Goal: Information Seeking & Learning: Learn about a topic

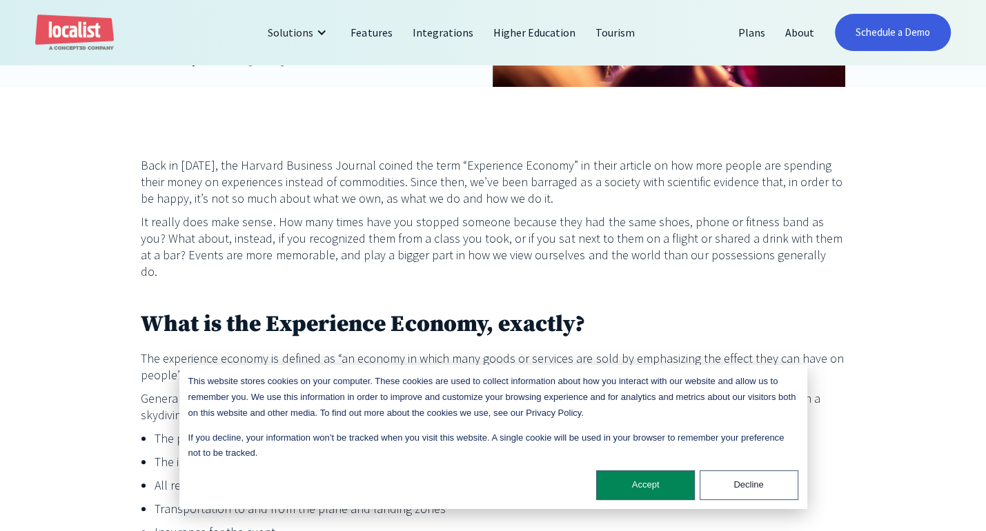
scroll to position [455, 0]
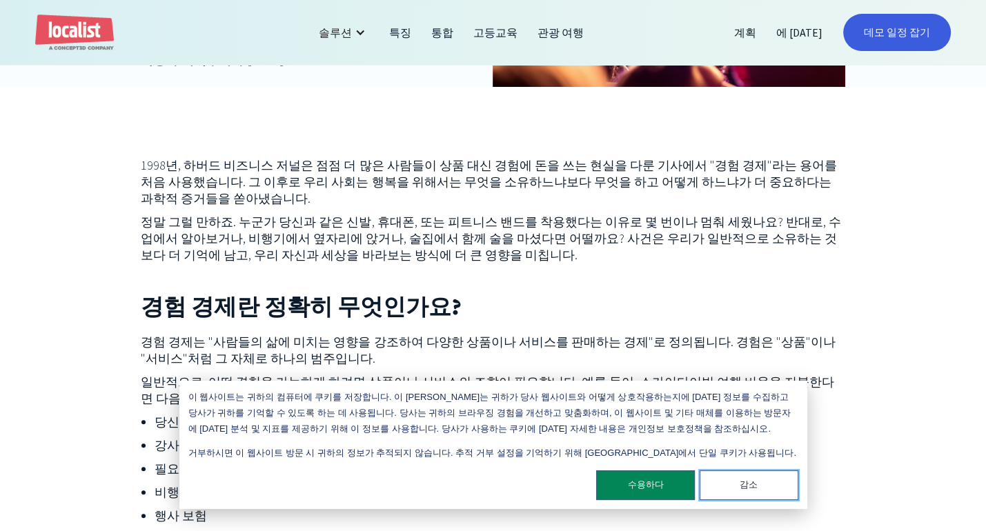
click at [750, 490] on font "감소" at bounding box center [749, 486] width 18 height 16
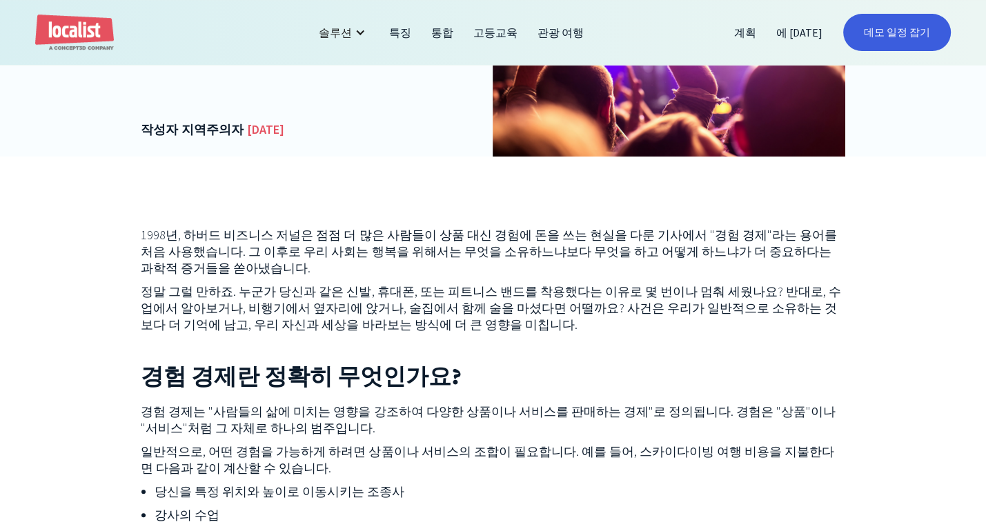
scroll to position [386, 0]
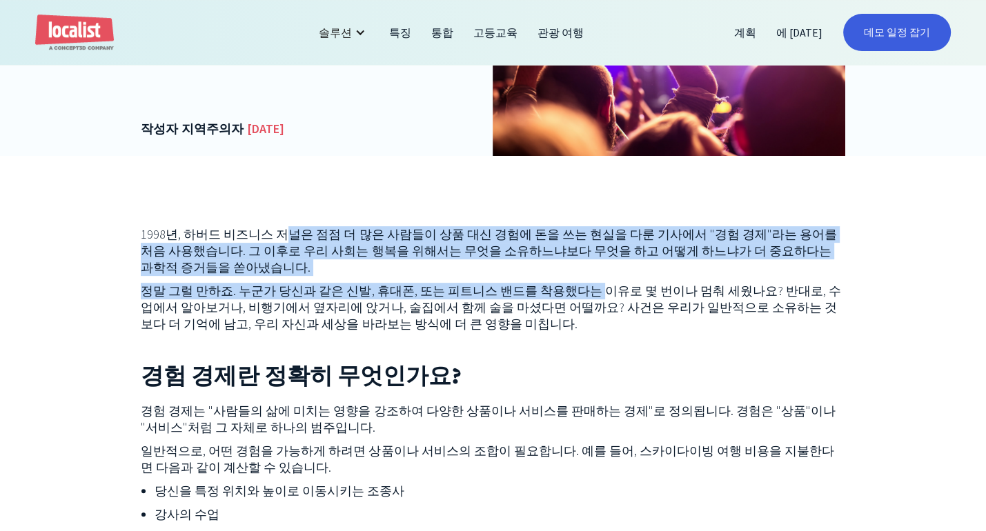
drag, startPoint x: 283, startPoint y: 233, endPoint x: 603, endPoint y: 282, distance: 323.9
click at [473, 272] on p "1998년, 하버드 비즈니스 저널은 점점 더 많은 사람들이 상품 대신 경험에 돈을 쓰는 현실을 다룬 기사에서 "경험 경제"라는 용어를 처음 사…" at bounding box center [493, 251] width 705 height 50
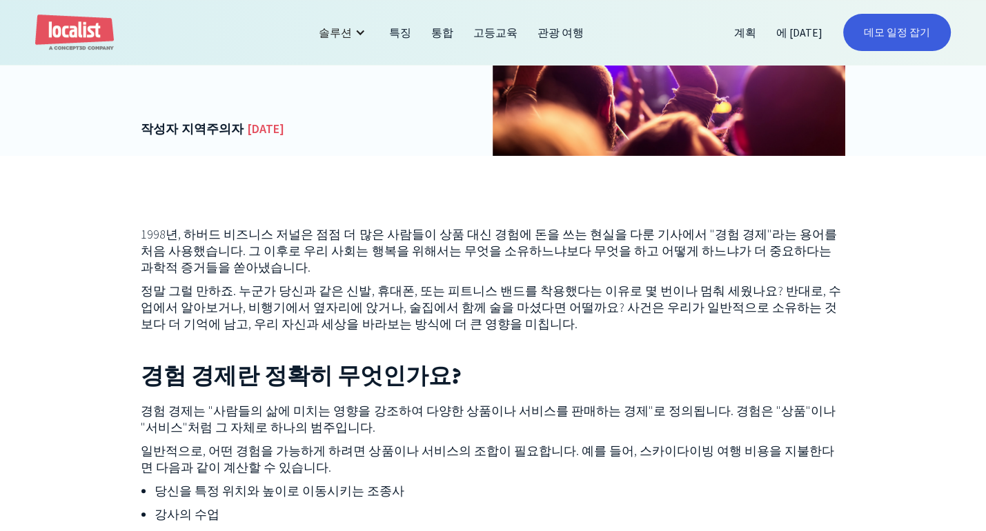
click at [442, 238] on font "1998년, 하버드 비즈니스 저널은 점점 더 많은 사람들이 상품 대신 경험에 돈을 쓰는 현실을 다룬 기사에서 "경험 경제"라는 용어를 처음 사…" at bounding box center [489, 250] width 696 height 49
drag, startPoint x: 345, startPoint y: 235, endPoint x: 614, endPoint y: 233, distance: 269.1
click at [614, 233] on font "1998년, 하버드 비즈니스 저널은 점점 더 많은 사람들이 상품 대신 경험에 돈을 쓰는 현실을 다룬 기사에서 "경험 경제"라는 용어를 처음 사…" at bounding box center [489, 250] width 696 height 49
copy font "더 많은 사람들이 상품 대신 경험에 돈을 쓰는 현실"
click at [341, 276] on p "1998년, 하버드 비즈니스 저널은 점점 더 많은 사람들이 상품 대신 경험에 돈을 쓰는 현실을 다룬 기사에서 "경험 경제"라는 용어를 처음 사…" at bounding box center [493, 251] width 705 height 50
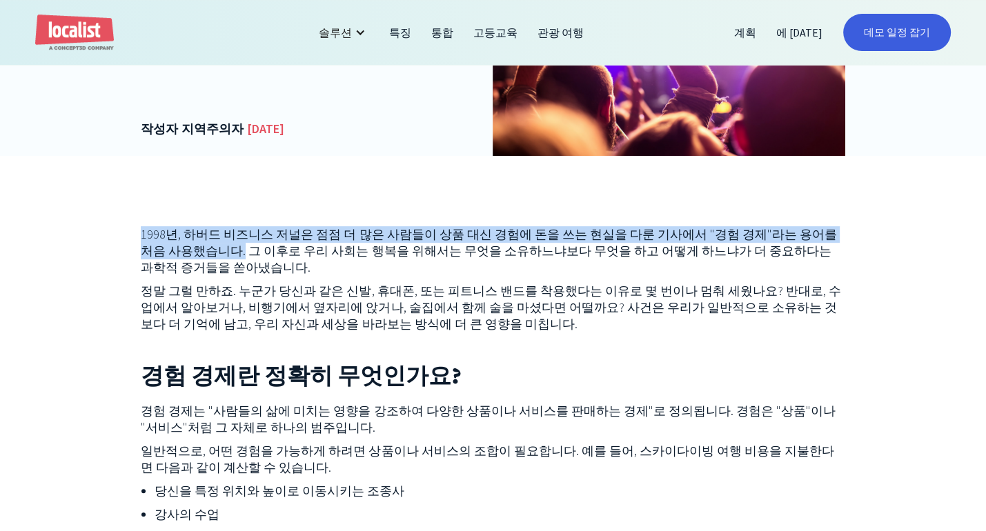
drag, startPoint x: 246, startPoint y: 253, endPoint x: 121, endPoint y: 233, distance: 125.8
copy font "1998년, 하버드 비즈니스 저널은 점점 더 많은 사람들이 상품 대신 경험에 돈을 쓰는 현실을 다룬 기사에서 "경험 경제"라는 용어를 처음 사…"
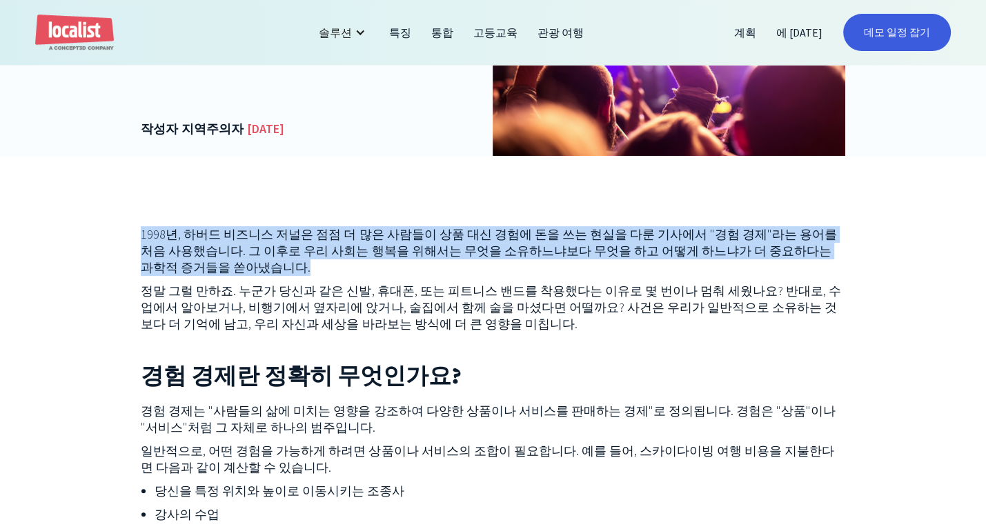
drag, startPoint x: 321, startPoint y: 271, endPoint x: 124, endPoint y: 222, distance: 203.5
copy font "1998년, 하버드 비즈니스 저널은 점점 더 많은 사람들이 상품 대신 경험에 돈을 쓰는 현실을 다룬 기사에서 "경험 경제"라는 용어를 처음 사…"
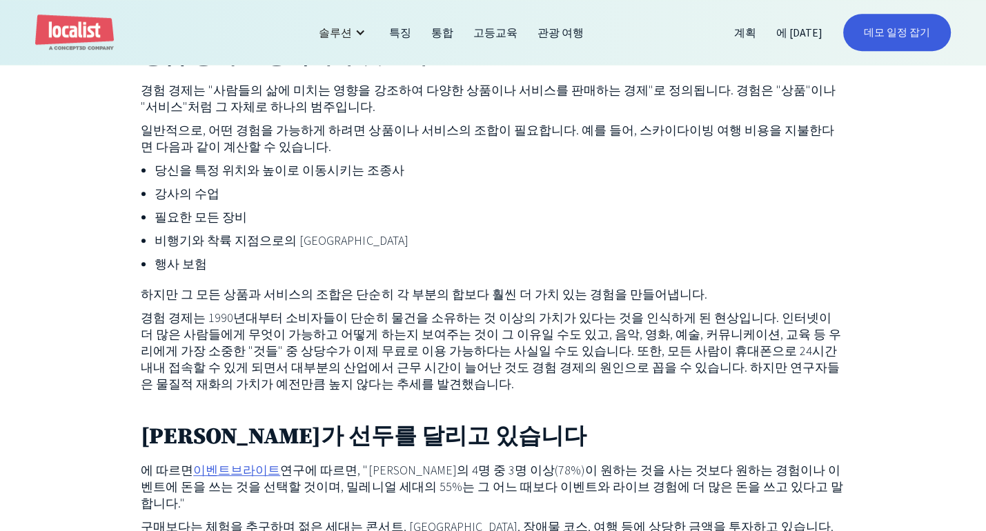
scroll to position [731, 0]
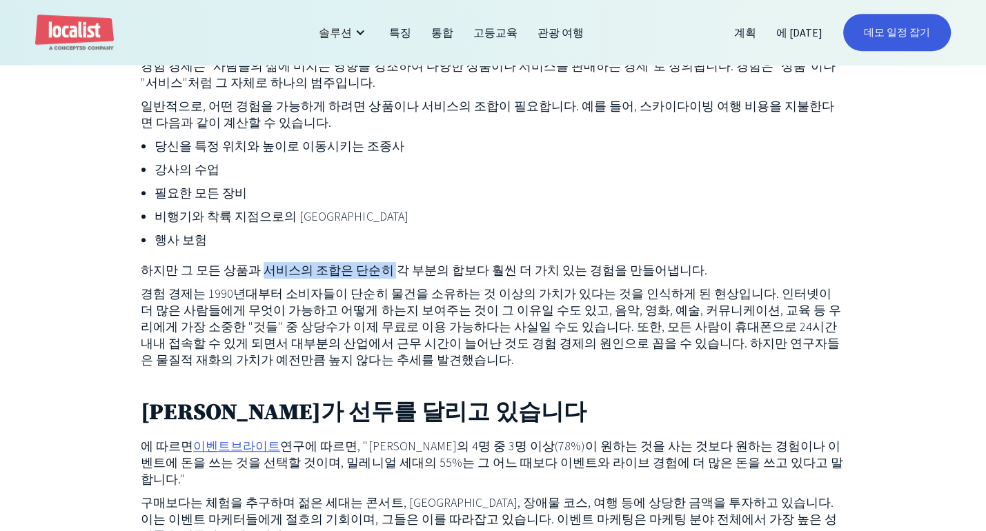
drag, startPoint x: 270, startPoint y: 274, endPoint x: 397, endPoint y: 267, distance: 127.9
click at [397, 267] on font "하지만 그 모든 상품과 서비스의 조합은 단순히 각 부분의 합보다 훨씬 더 가치 있는 경험을 만들어냅니다." at bounding box center [424, 270] width 567 height 16
drag, startPoint x: 158, startPoint y: 271, endPoint x: 355, endPoint y: 268, distance: 197.4
click at [355, 268] on font "하지만 그 모든 상품과 서비스의 조합은 단순히 각 부분의 합보다 훨씬 더 가치 있는 경험을 만들어냅니다." at bounding box center [424, 270] width 567 height 16
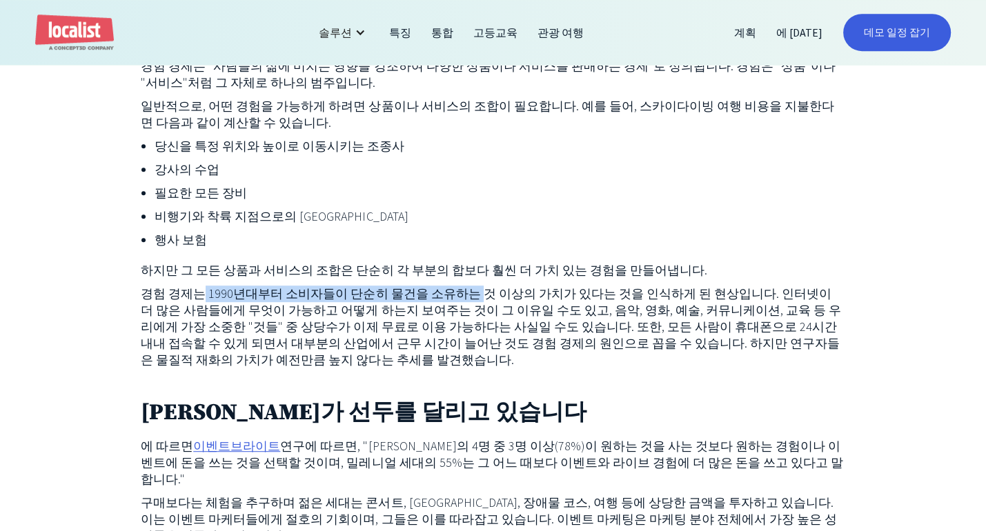
drag, startPoint x: 202, startPoint y: 297, endPoint x: 487, endPoint y: 299, distance: 284.3
click at [487, 299] on font "경험 경제는 1990년대부터 소비자들이 단순히 물건을 소유하는 것 이상의 가치가 있다는 것을 인식하게 된 현상입니다. 인터넷이 더 많은 사람들…" at bounding box center [491, 327] width 700 height 82
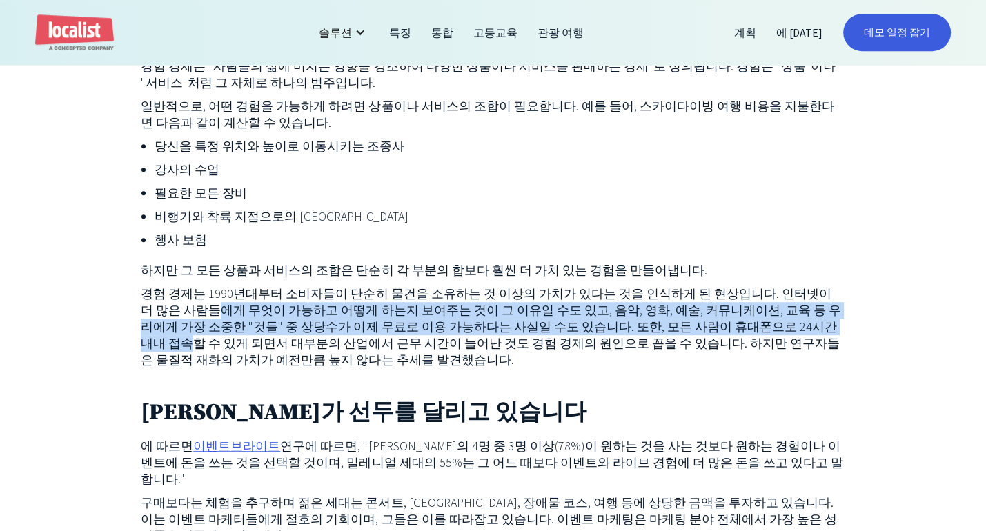
drag, startPoint x: 213, startPoint y: 309, endPoint x: 177, endPoint y: 353, distance: 56.4
click at [177, 353] on font "경험 경제는 1990년대부터 소비자들이 단순히 물건을 소유하는 것 이상의 가치가 있다는 것을 인식하게 된 현상입니다. 인터넷이 더 많은 사람들…" at bounding box center [491, 327] width 700 height 82
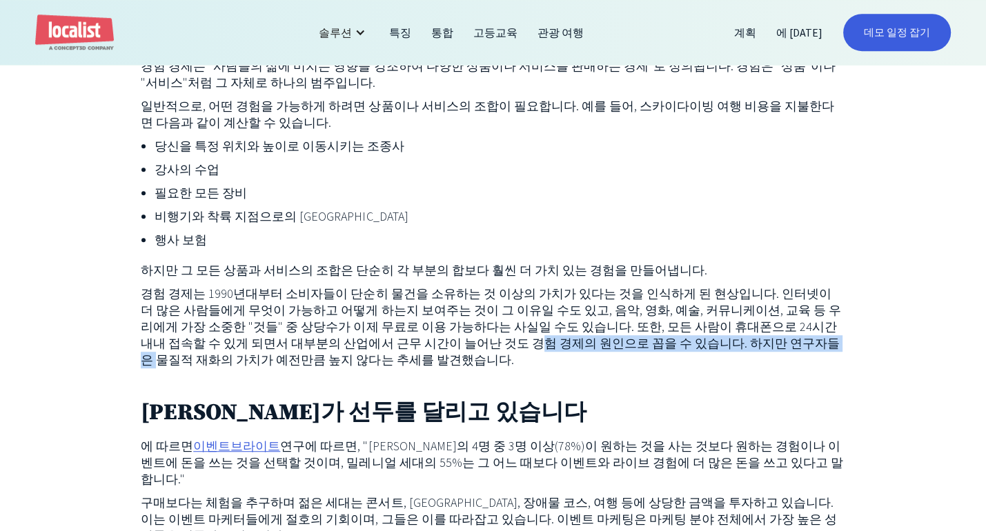
drag, startPoint x: 111, startPoint y: 369, endPoint x: 527, endPoint y: 353, distance: 415.7
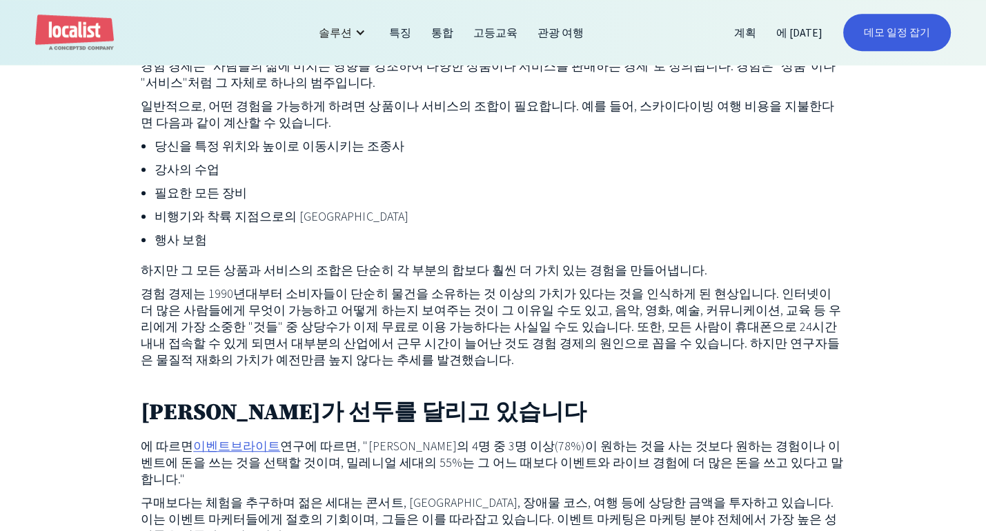
click at [505, 368] on p "경험 경제는 1990년대부터 소비자들이 단순히 물건을 소유하는 것 이상의 가치가 있다는 것을 인식하게 된 현상입니다. 인터넷이 더 많은 사람들…" at bounding box center [493, 327] width 705 height 83
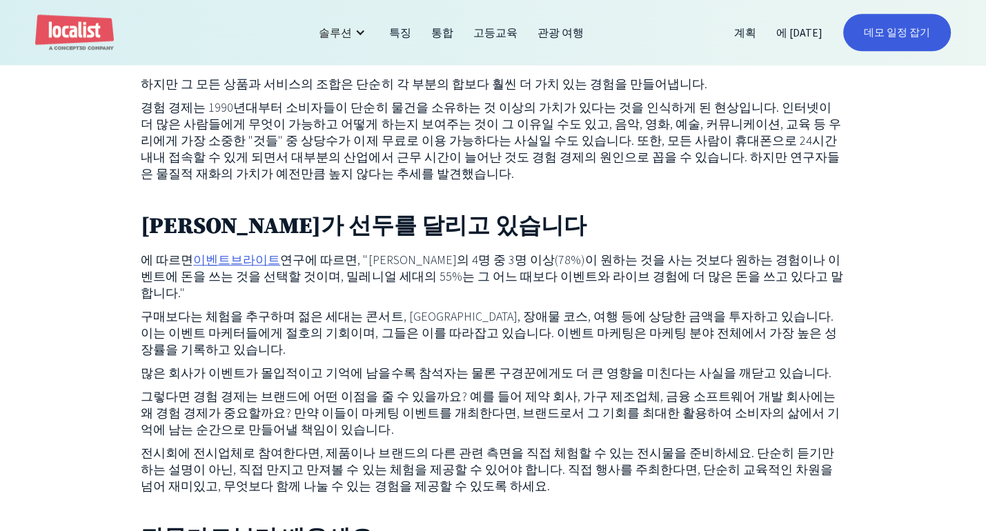
scroll to position [938, 0]
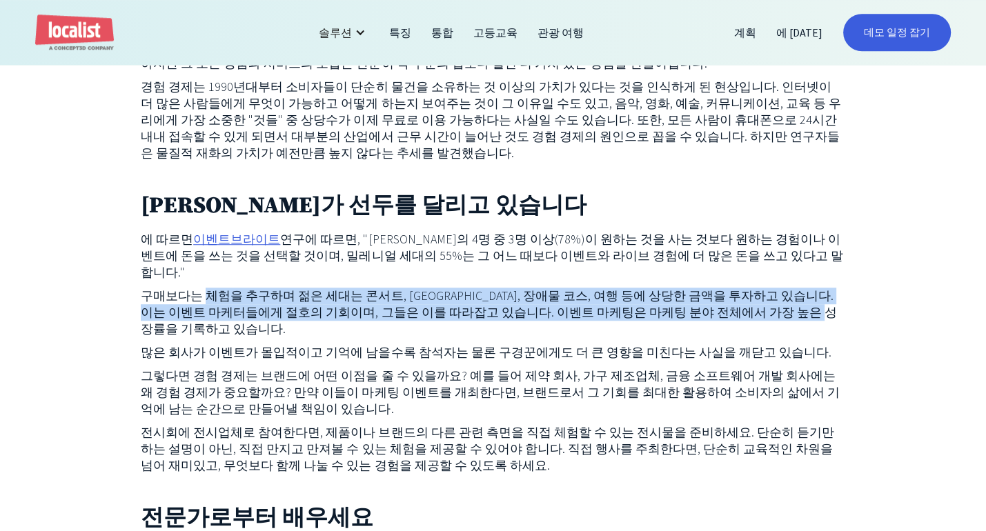
drag, startPoint x: 213, startPoint y: 300, endPoint x: 400, endPoint y: 333, distance: 190.5
click at [400, 333] on p "구매보다는 체험을 추구하며 젊은 세대는 콘서트, 경주, 장애물 코스, 여행 등에 상당한 금액을 투자하고 있습니다. 이는 이벤트 마케터들에게 절…" at bounding box center [493, 313] width 705 height 50
click at [553, 302] on font "구매보다는 체험을 추구하며 젊은 세대는 콘서트, 경주, 장애물 코스, 여행 등에 상당한 금액을 투자하고 있습니다. 이는 이벤트 마케터들에게 절…" at bounding box center [489, 312] width 696 height 49
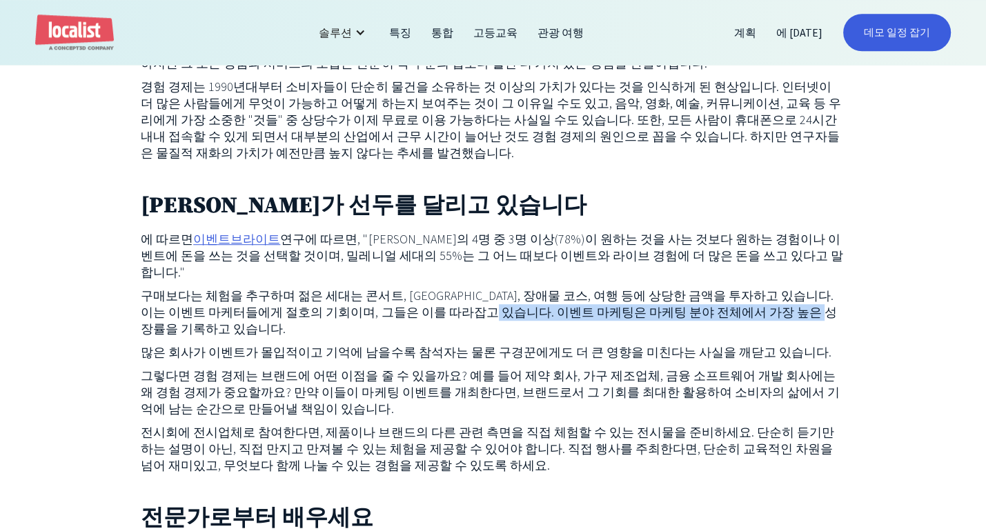
drag, startPoint x: 552, startPoint y: 315, endPoint x: 555, endPoint y: 329, distance: 14.8
click at [555, 329] on p "구매보다는 체험을 추구하며 젊은 세대는 콘서트, 경주, 장애물 코스, 여행 등에 상당한 금액을 투자하고 있습니다. 이는 이벤트 마케터들에게 절…" at bounding box center [493, 313] width 705 height 50
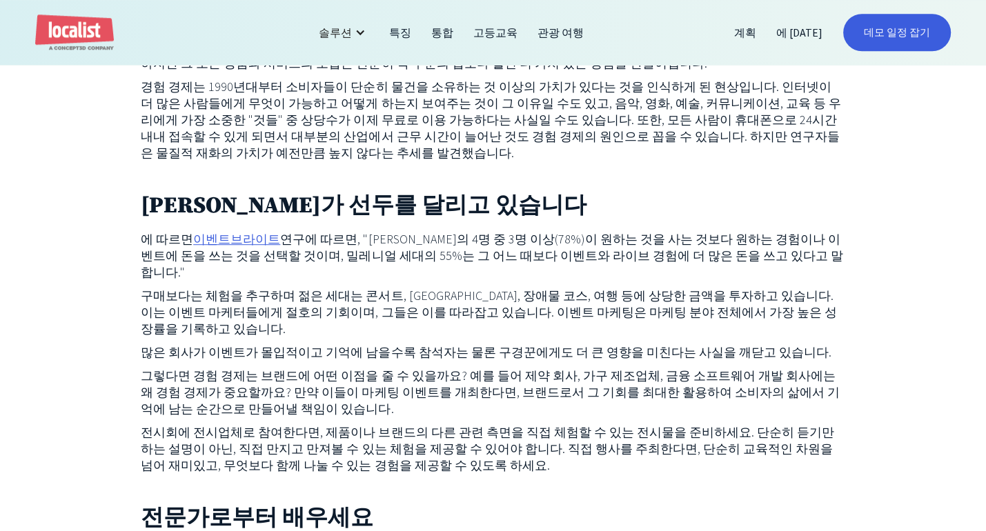
click at [124, 354] on div "1998년, 하버드 비즈니스 저널은 점점 더 많은 사람들이 상품 대신 경험에 돈을 쓰는 현실을 다룬 기사에서 "경험 경제"라는 용어를 처음 사…" at bounding box center [493, 431] width 986 height 1655
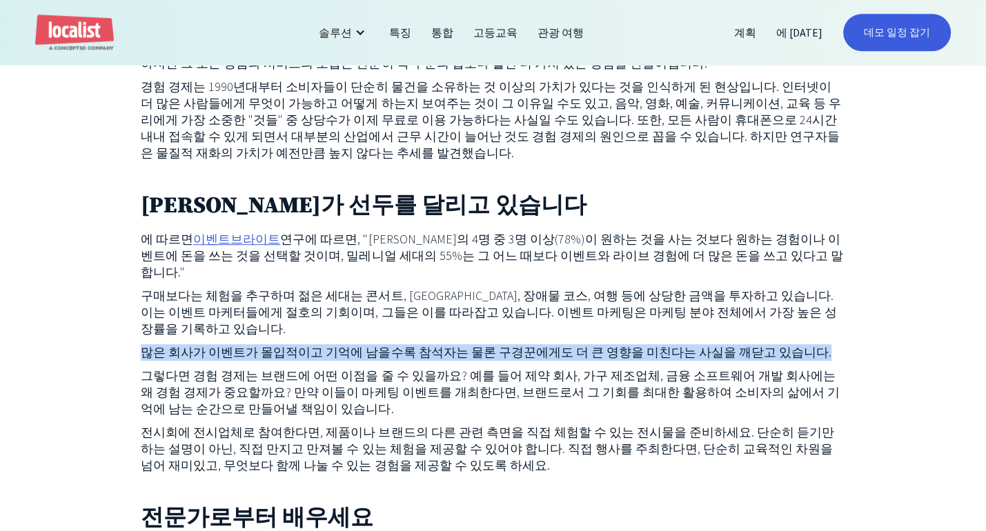
drag, startPoint x: 128, startPoint y: 351, endPoint x: 132, endPoint y: 369, distance: 18.4
click at [132, 369] on div "1998년, 하버드 비즈니스 저널은 점점 더 많은 사람들이 상품 대신 경험에 돈을 쓰는 현실을 다룬 기사에서 "경험 경제"라는 용어를 처음 사…" at bounding box center [493, 431] width 986 height 1655
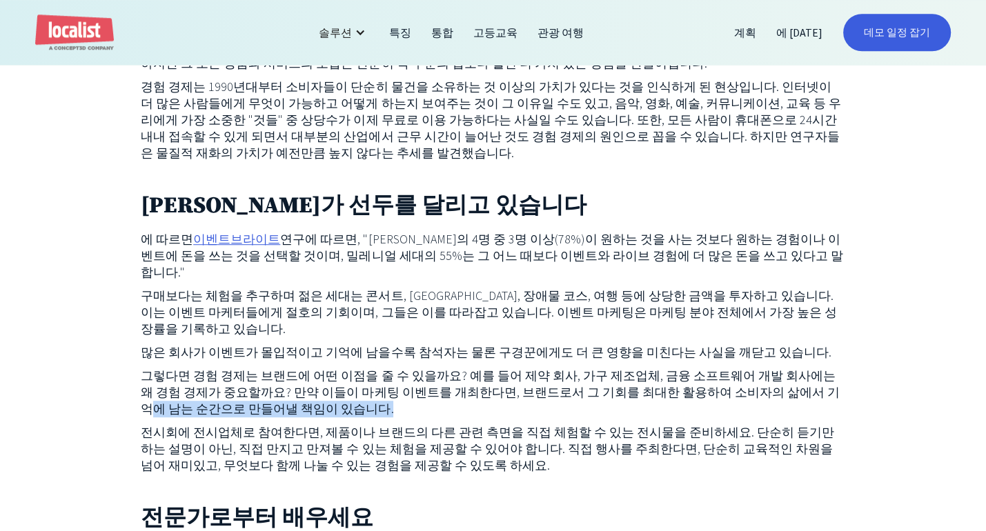
drag, startPoint x: 156, startPoint y: 412, endPoint x: 462, endPoint y: 410, distance: 306.4
click at [462, 410] on p "그렇다면 경험 경제는 브랜드에 어떤 이점을 줄 수 있을까요? 예를 들어 제약 회사, 가구 제조업체, 금융 소프트웨어 개발 회사에는 왜 경험 경…" at bounding box center [493, 393] width 705 height 50
click at [463, 410] on p "그렇다면 경험 경제는 브랜드에 어떤 이점을 줄 수 있을까요? 예를 들어 제약 회사, 가구 제조업체, 금융 소프트웨어 개발 회사에는 왜 경험 경…" at bounding box center [493, 393] width 705 height 50
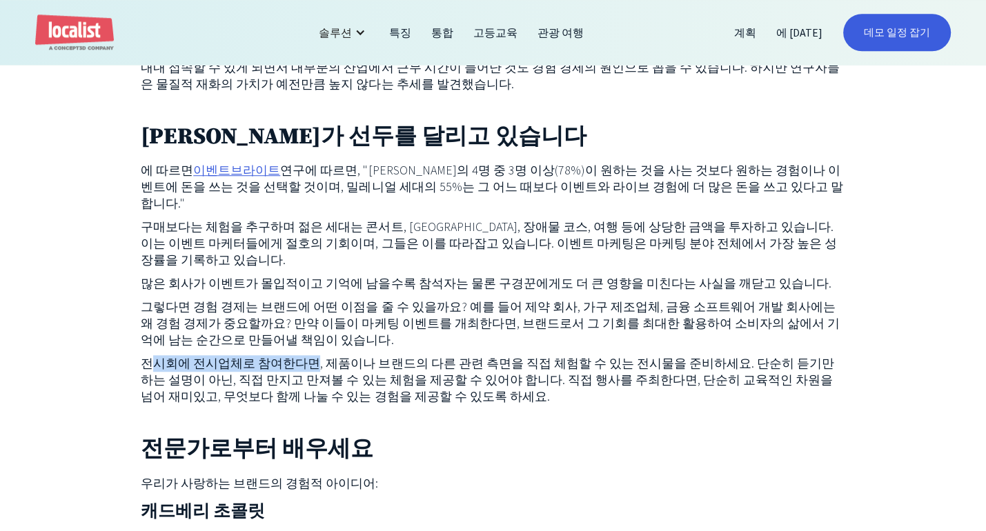
drag, startPoint x: 152, startPoint y: 358, endPoint x: 322, endPoint y: 360, distance: 170.5
click at [322, 360] on font "전시회에 전시업체로 참여한다면, 제품이나 브랜드의 다른 관련 측면을 직접 체험할 수 있는 전시물을 준비하세요. 단순히 듣기만 하는 설명이 아닌…" at bounding box center [488, 379] width 694 height 49
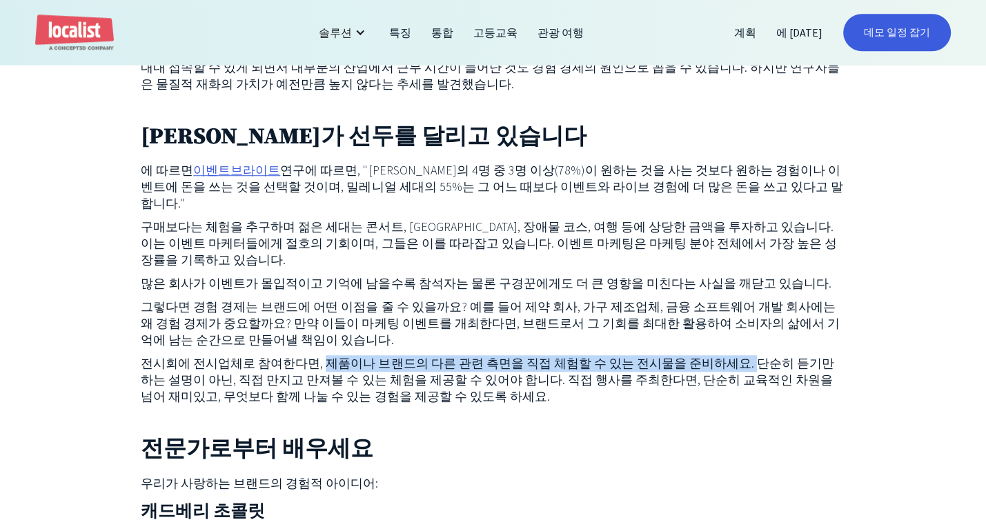
drag, startPoint x: 328, startPoint y: 366, endPoint x: 756, endPoint y: 364, distance: 428.5
click at [756, 364] on font "전시회에 전시업체로 참여한다면, 제품이나 브랜드의 다른 관련 측면을 직접 체험할 수 있는 전시물을 준비하세요. 단순히 듣기만 하는 설명이 아닌…" at bounding box center [488, 379] width 694 height 49
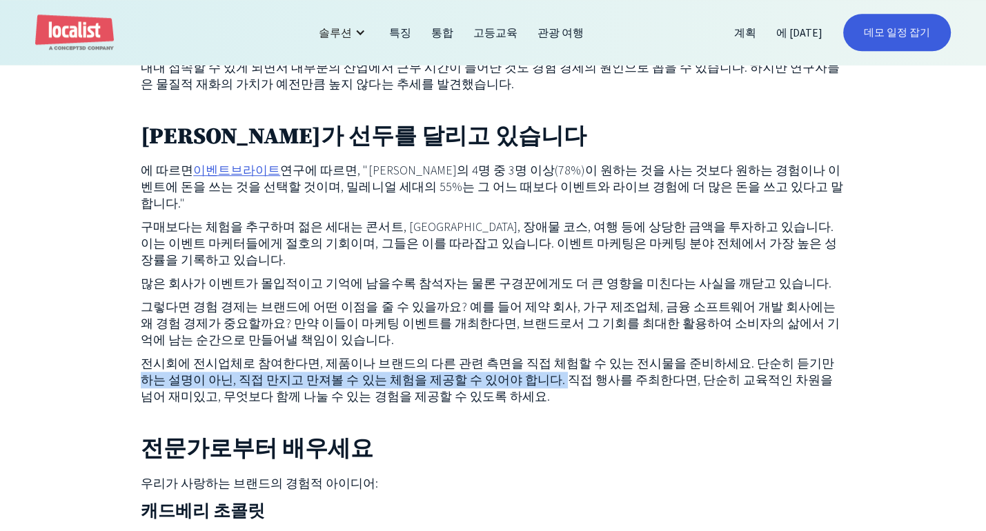
drag, startPoint x: 143, startPoint y: 386, endPoint x: 568, endPoint y: 389, distance: 425.1
click at [568, 389] on font "전시회에 전시업체로 참여한다면, 제품이나 브랜드의 다른 관련 측면을 직접 체험할 수 있는 전시물을 준비하세요. 단순히 듣기만 하는 설명이 아닌…" at bounding box center [488, 379] width 694 height 49
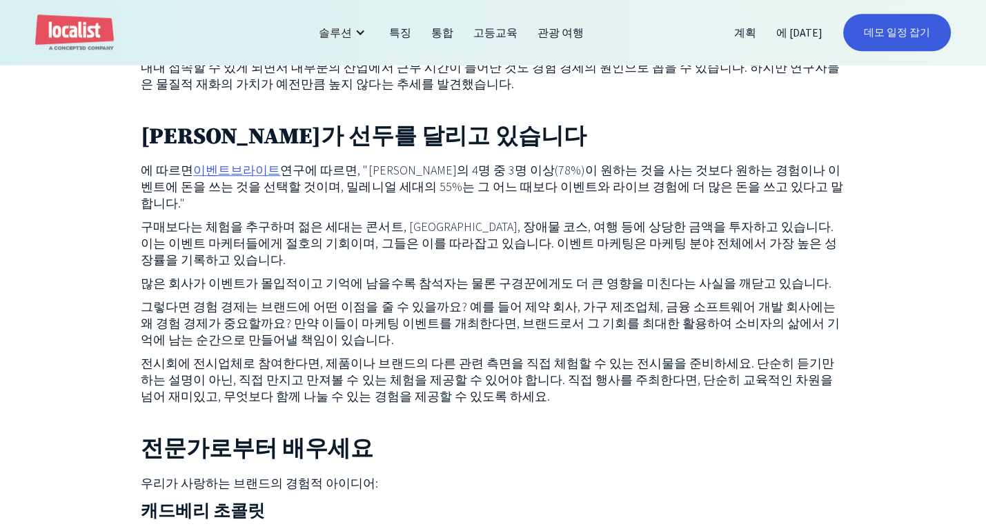
click at [619, 391] on p "전시회에 전시업체로 참여한다면, 제품이나 브랜드의 다른 관련 측면을 직접 체험할 수 있는 전시물을 준비하세요. 단순히 듣기만 하는 설명이 아닌…" at bounding box center [493, 380] width 705 height 50
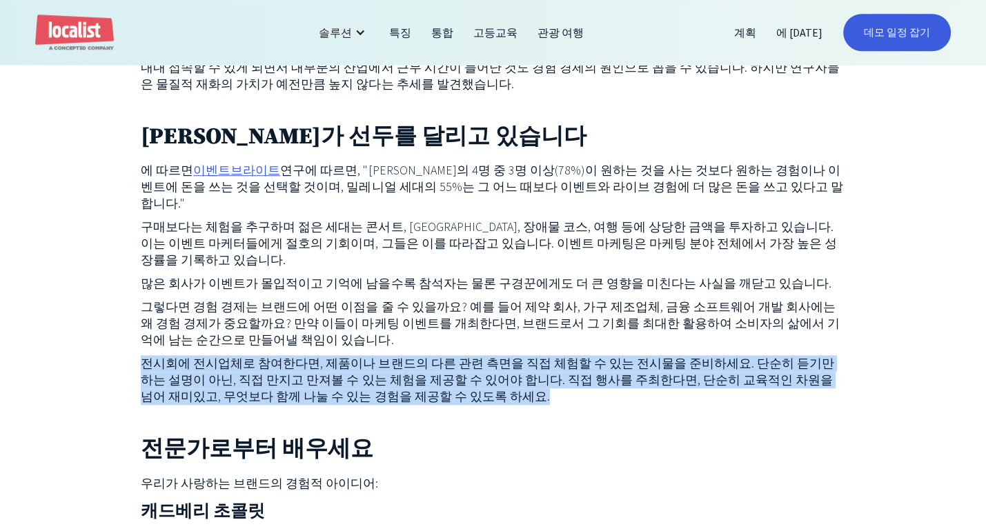
drag, startPoint x: 598, startPoint y: 398, endPoint x: 112, endPoint y: 369, distance: 486.7
click at [112, 369] on div "1998년, 하버드 비즈니스 저널은 점점 더 많은 사람들이 상품 대신 경험에 돈을 쓰는 현실을 다룬 기사에서 "경험 경제"라는 용어를 처음 사…" at bounding box center [493, 362] width 986 height 1655
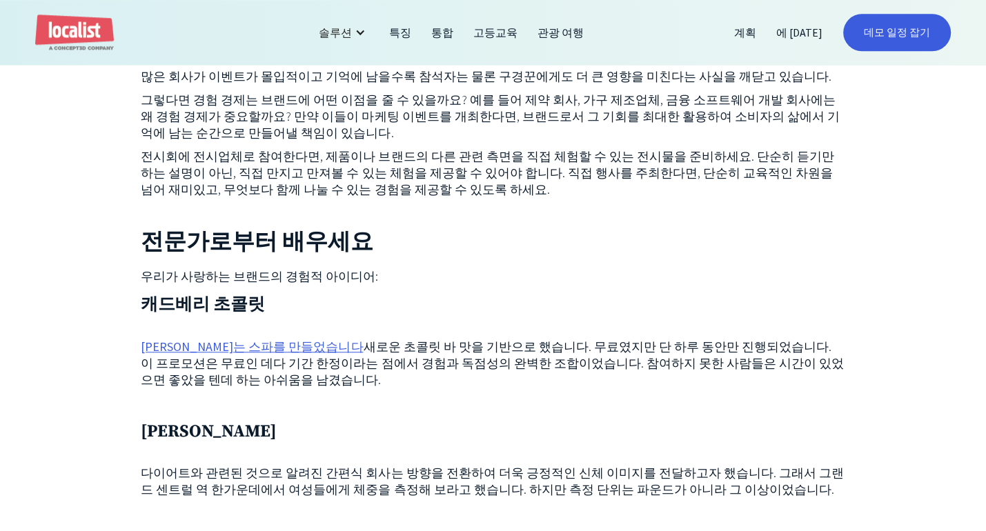
click at [112, 263] on div "1998년, 하버드 비즈니스 저널은 점점 더 많은 사람들이 상품 대신 경험에 돈을 쓰는 현실을 다룬 기사에서 "경험 경제"라는 용어를 처음 사…" at bounding box center [493, 155] width 986 height 1655
drag, startPoint x: 113, startPoint y: 276, endPoint x: 429, endPoint y: 268, distance: 316.2
click at [429, 268] on div "1998년, 하버드 비즈니스 저널은 점점 더 많은 사람들이 상품 대신 경험에 돈을 쓰는 현실을 다룬 기사에서 "경험 경제"라는 용어를 처음 사…" at bounding box center [493, 155] width 986 height 1655
click at [429, 268] on div "1998년, 하버드 비즈니스 저널은 점점 더 많은 사람들이 상품 대신 경험에 돈을 쓰는 현실을 다룬 기사에서 "경험 경제"라는 용어를 처음 사…" at bounding box center [493, 75] width 705 height 1354
drag, startPoint x: 139, startPoint y: 305, endPoint x: 377, endPoint y: 299, distance: 237.5
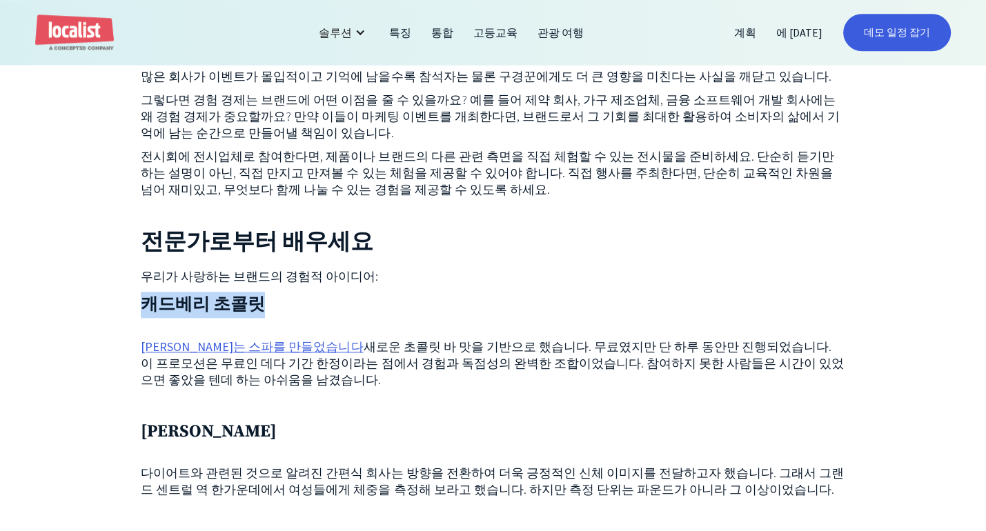
click at [377, 299] on div "1998년, 하버드 비즈니스 저널은 점점 더 많은 사람들이 상품 대신 경험에 돈을 쓰는 현실을 다룬 기사에서 "경험 경제"라는 용어를 처음 사…" at bounding box center [493, 155] width 986 height 1655
click at [354, 395] on div "1998년, 하버드 비즈니스 저널은 점점 더 많은 사람들이 상품 대신 경험에 돈을 쓰는 현실을 다룬 기사에서 "경험 경제"라는 용어를 처음 사…" at bounding box center [493, 75] width 705 height 1354
click at [263, 347] on font "캐드베리는 스파를 만들었습니다" at bounding box center [252, 347] width 222 height 16
click at [97, 415] on div "1998년, 하버드 비즈니스 저널은 점점 더 많은 사람들이 상품 대신 경험에 돈을 쓰는 현실을 다룬 기사에서 "경험 경제"라는 용어를 처음 사…" at bounding box center [493, 155] width 986 height 1655
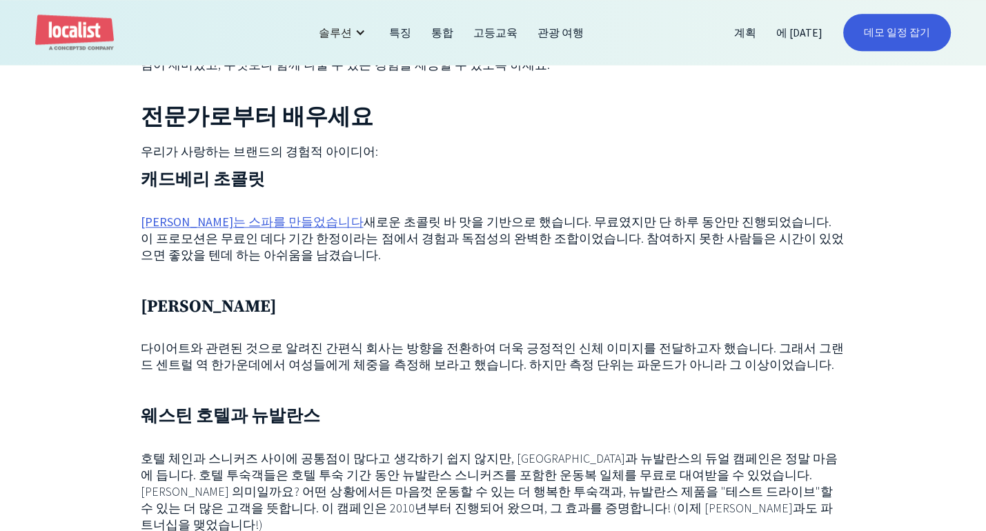
scroll to position [1352, 0]
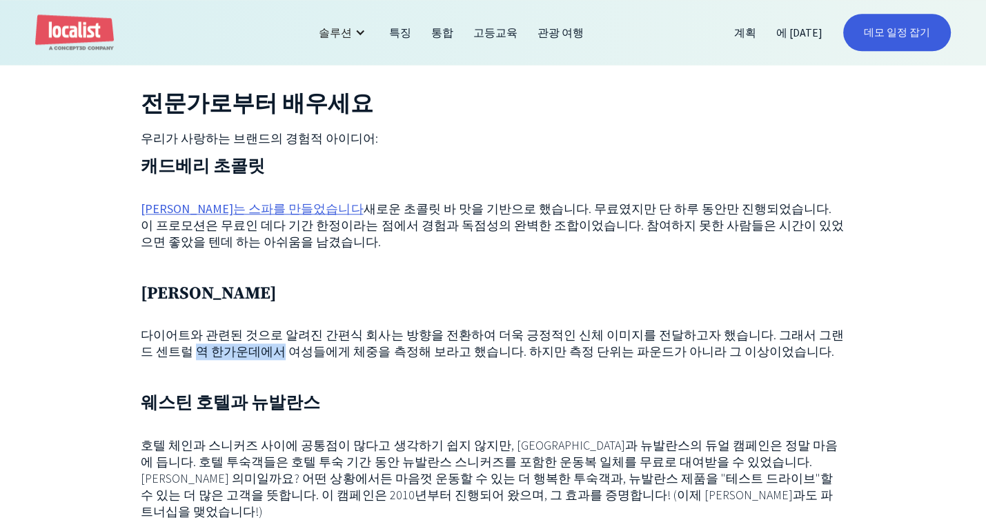
drag, startPoint x: 196, startPoint y: 353, endPoint x: 287, endPoint y: 354, distance: 91.1
click at [287, 354] on font "다이어트와 관련된 것으로 알려진 간편식 회사는 방향을 전환하여 더욱 긍정적인 신체 이미지를 전달하고자 했습니다. 그래서 그랜드 센트럴 역 한가…" at bounding box center [492, 343] width 703 height 32
click at [268, 377] on p "‍" at bounding box center [493, 375] width 705 height 17
drag, startPoint x: 615, startPoint y: 354, endPoint x: 709, endPoint y: 356, distance: 94.6
click at [709, 356] on font "다이어트와 관련된 것으로 알려진 간편식 회사는 방향을 전환하여 더욱 긍정적인 신체 이미지를 전달하고자 했습니다. 그래서 그랜드 센트럴 역 한가…" at bounding box center [492, 343] width 703 height 32
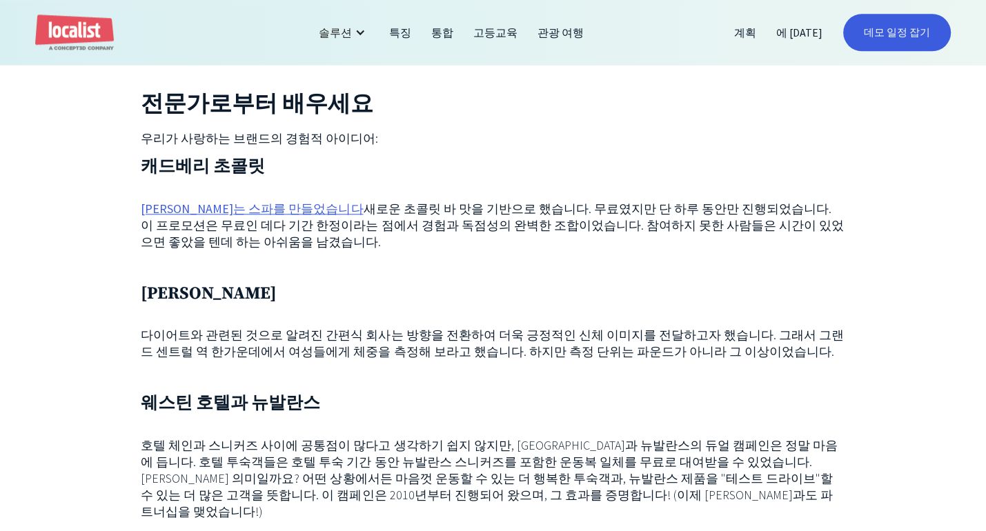
click at [635, 373] on p "‍" at bounding box center [493, 375] width 705 height 17
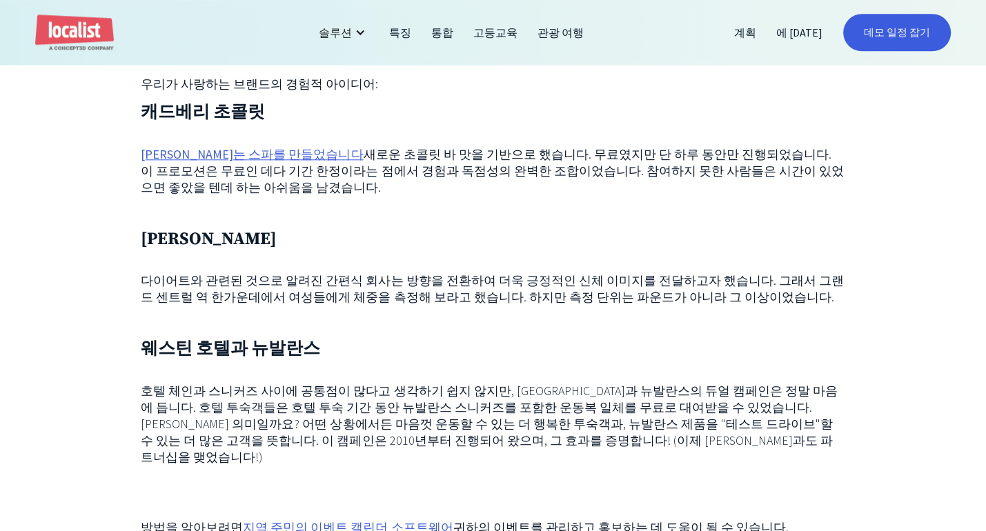
scroll to position [1490, 0]
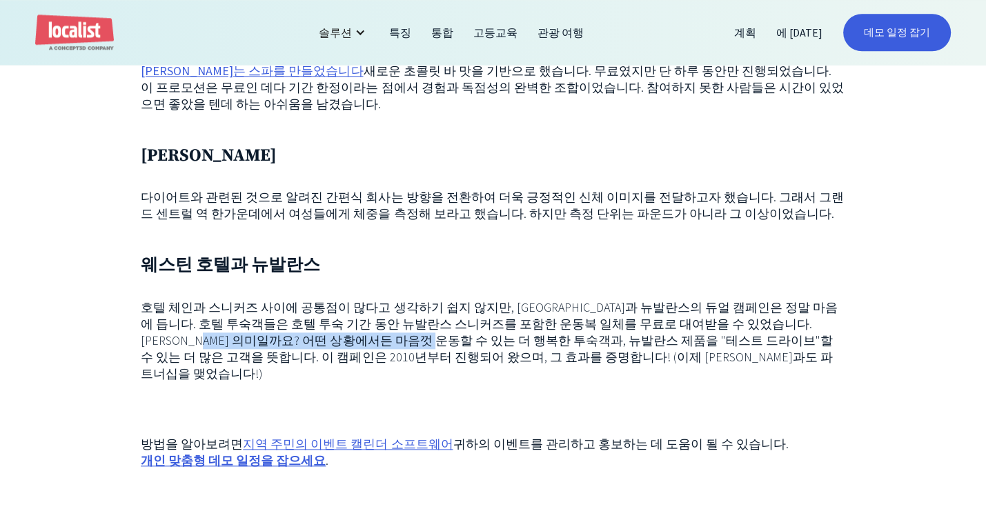
drag, startPoint x: 280, startPoint y: 340, endPoint x: 507, endPoint y: 342, distance: 226.4
click at [507, 342] on font "호텔 체인과 스니커즈 사이에 공통점이 많다고 생각하기 쉽지 않지만, 웨스틴 호텔과 뉴발란스의 듀얼 캠페인은 정말 마음에 듭니다. 호텔 투숙객들…" at bounding box center [489, 340] width 697 height 82
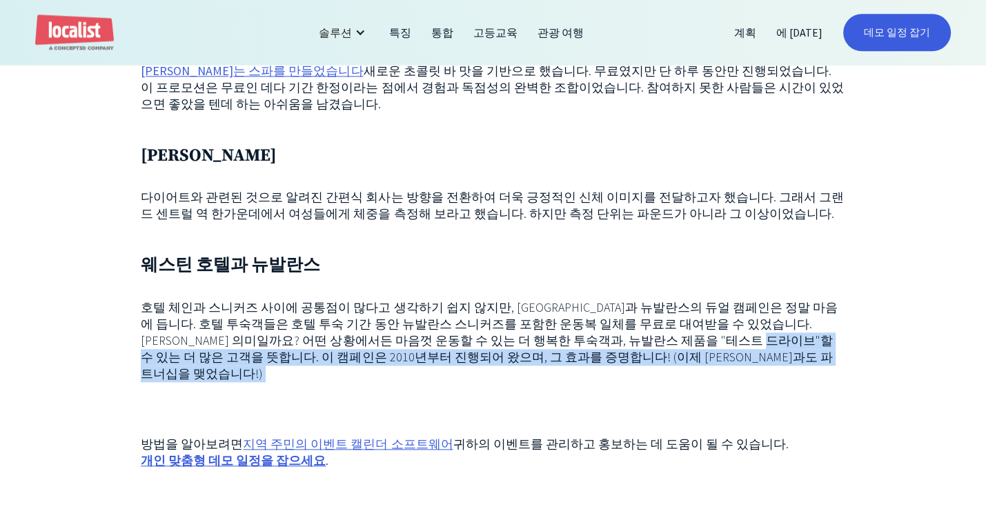
drag, startPoint x: 146, startPoint y: 362, endPoint x: 790, endPoint y: 373, distance: 644.6
click at [772, 389] on p "‍" at bounding box center [493, 397] width 705 height 17
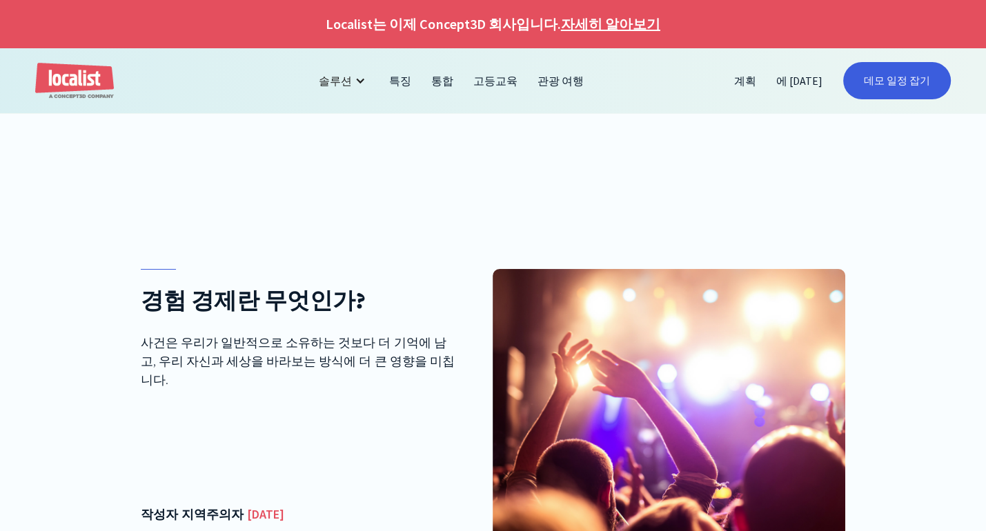
scroll to position [207, 0]
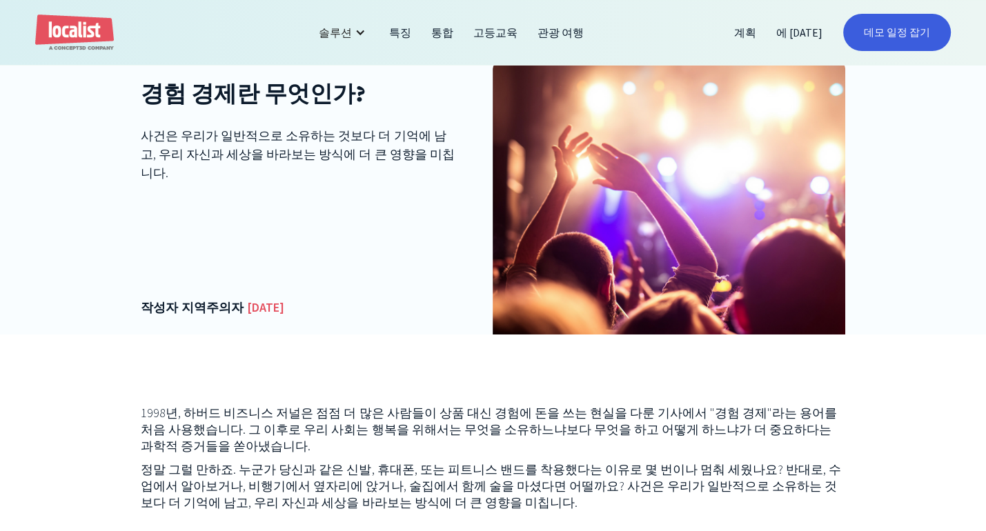
drag, startPoint x: 94, startPoint y: 193, endPoint x: 331, endPoint y: 34, distance: 285.4
click at [331, 34] on font "솔루션" at bounding box center [335, 33] width 33 height 14
click at [348, 35] on font "솔루션" at bounding box center [335, 33] width 33 height 14
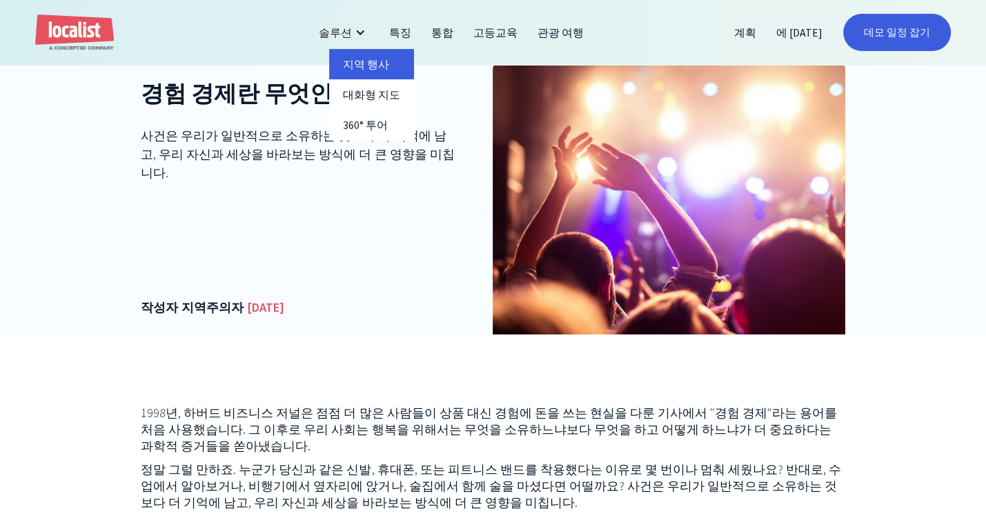
click at [355, 63] on font "지역 행사" at bounding box center [366, 64] width 46 height 14
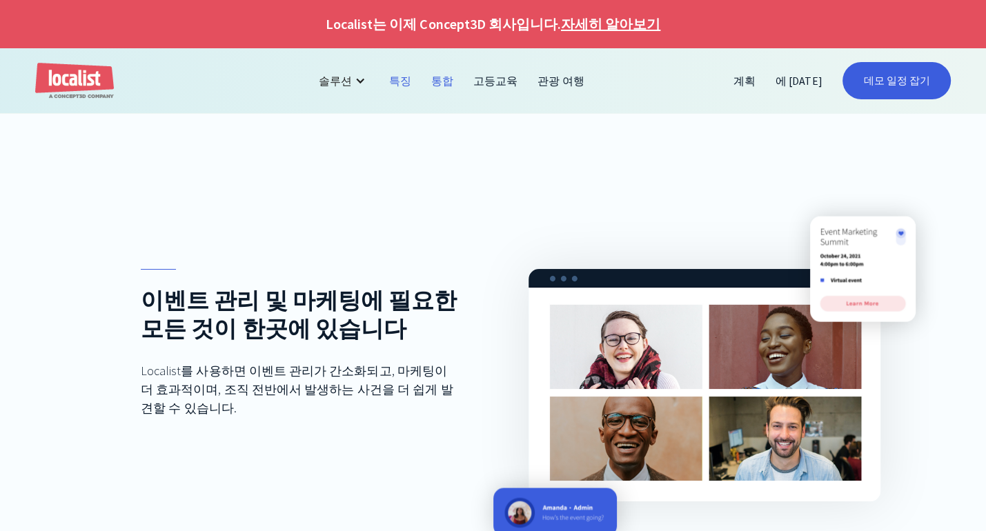
click at [446, 83] on font "통합" at bounding box center [442, 81] width 22 height 14
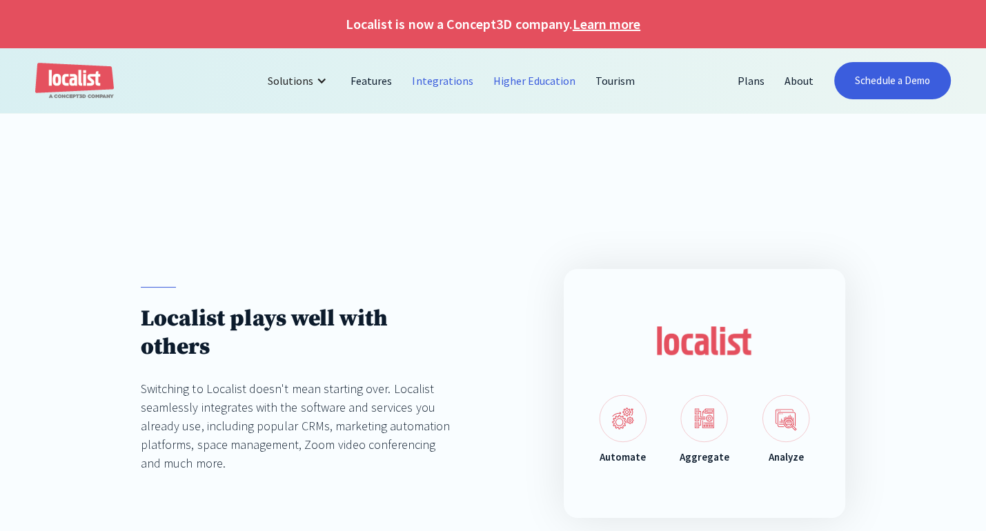
click at [518, 80] on link "Higher Education" at bounding box center [535, 80] width 103 height 33
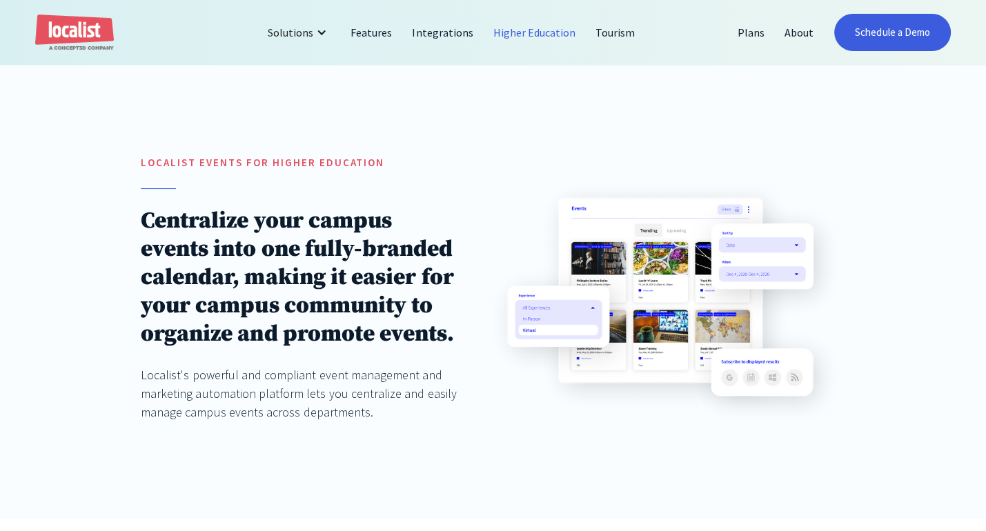
scroll to position [138, 0]
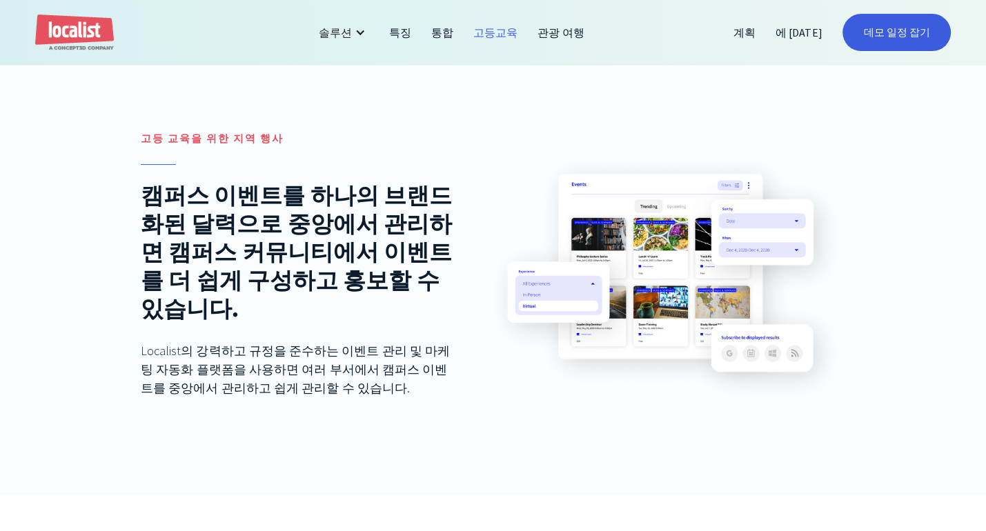
click at [77, 342] on div "고등 교육을 위한 지역 행사 캠퍼스 이벤트를 하나의 브랜드화된 달력으로 중앙에서 관리하면 캠퍼스 커뮤니티에서 이벤트를 더 쉽게 구성하고 홍보할…" at bounding box center [493, 278] width 986 height 435
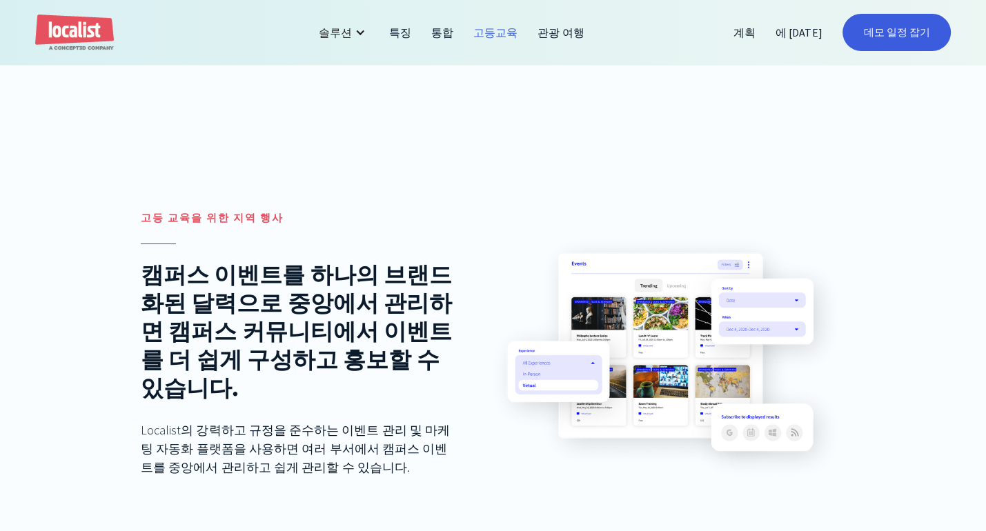
scroll to position [0, 0]
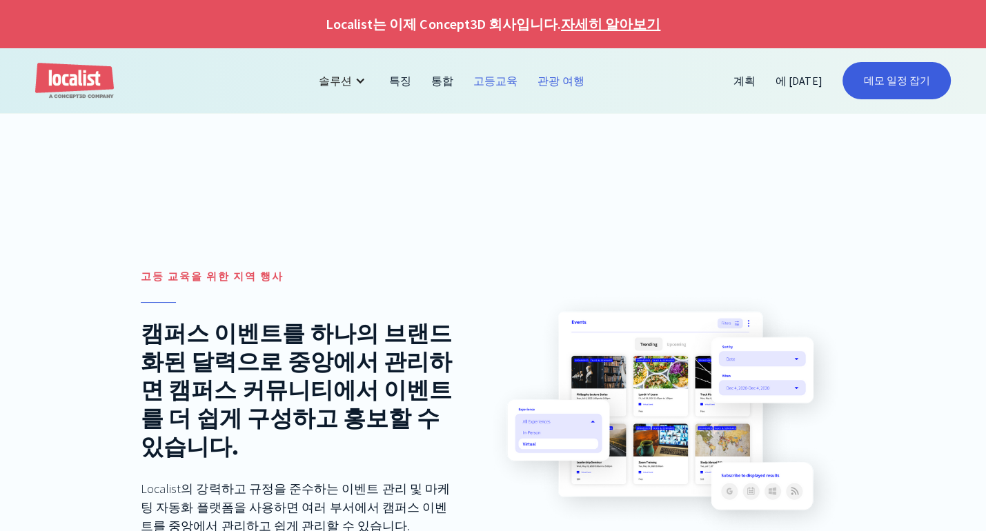
click at [556, 77] on font "관광 여행" at bounding box center [561, 81] width 46 height 14
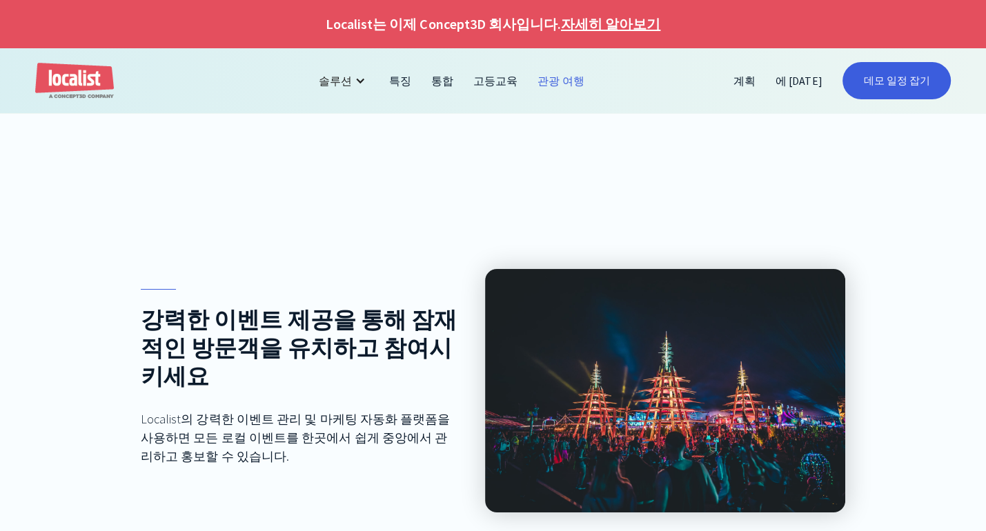
click at [55, 81] on img "집" at bounding box center [74, 81] width 79 height 37
